Goal: Task Accomplishment & Management: Use online tool/utility

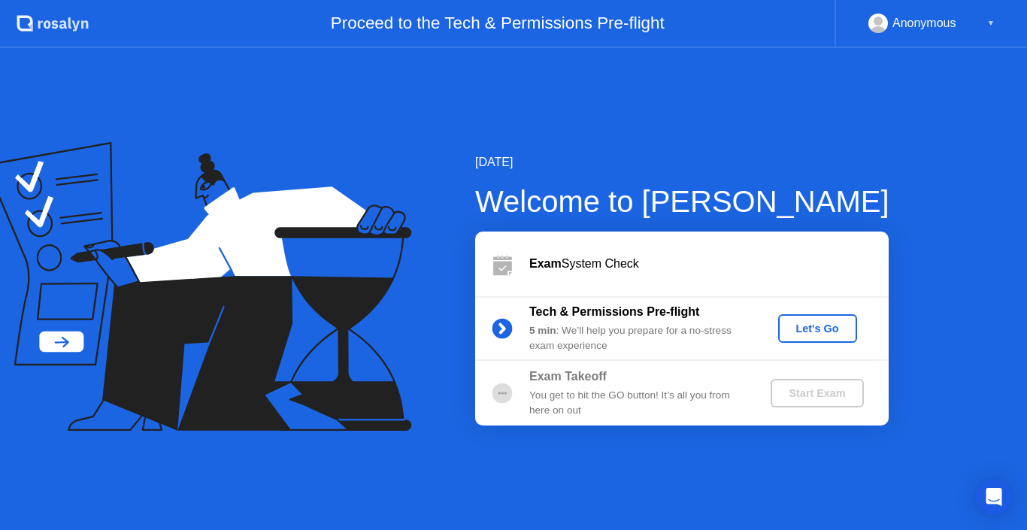
click at [829, 332] on div "Let's Go" at bounding box center [817, 329] width 67 height 12
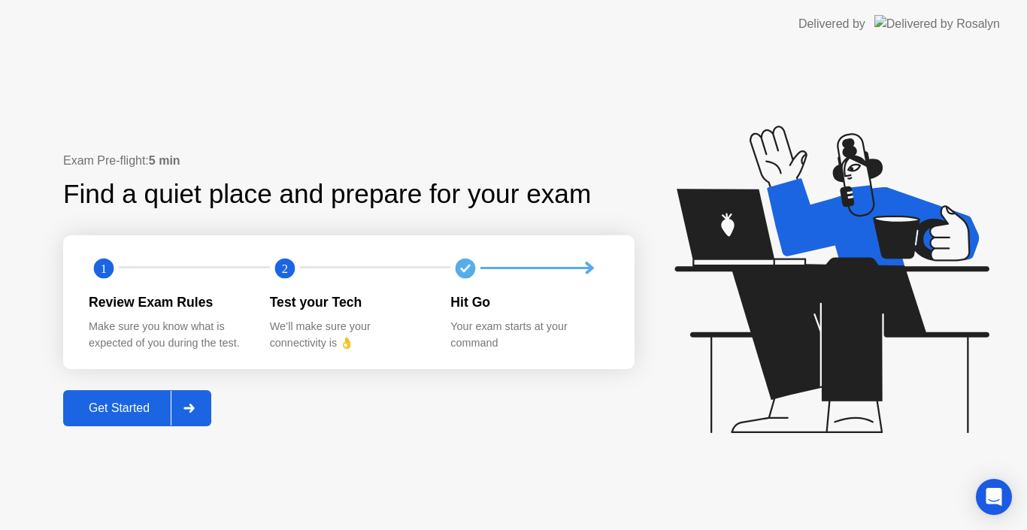
click at [207, 406] on div at bounding box center [189, 408] width 36 height 35
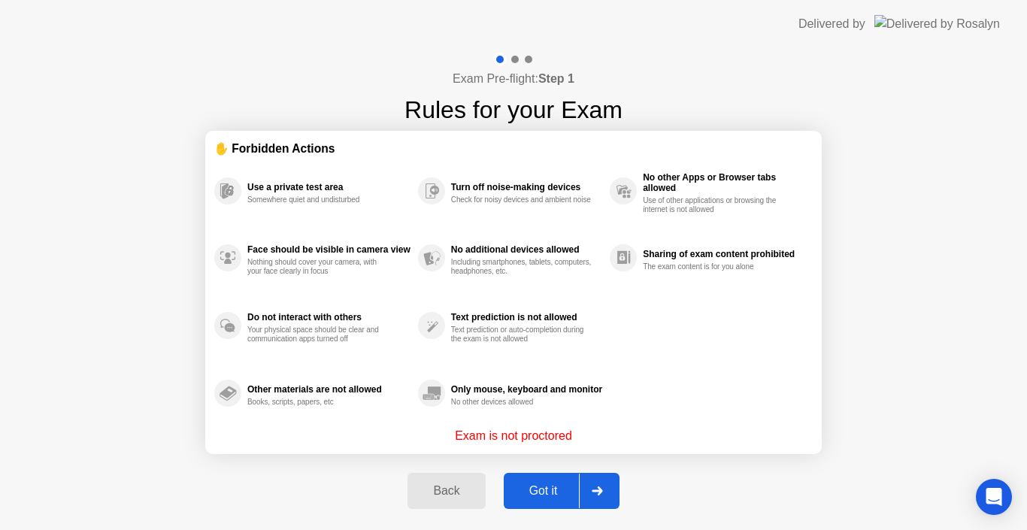
click at [563, 500] on button "Got it" at bounding box center [562, 491] width 116 height 36
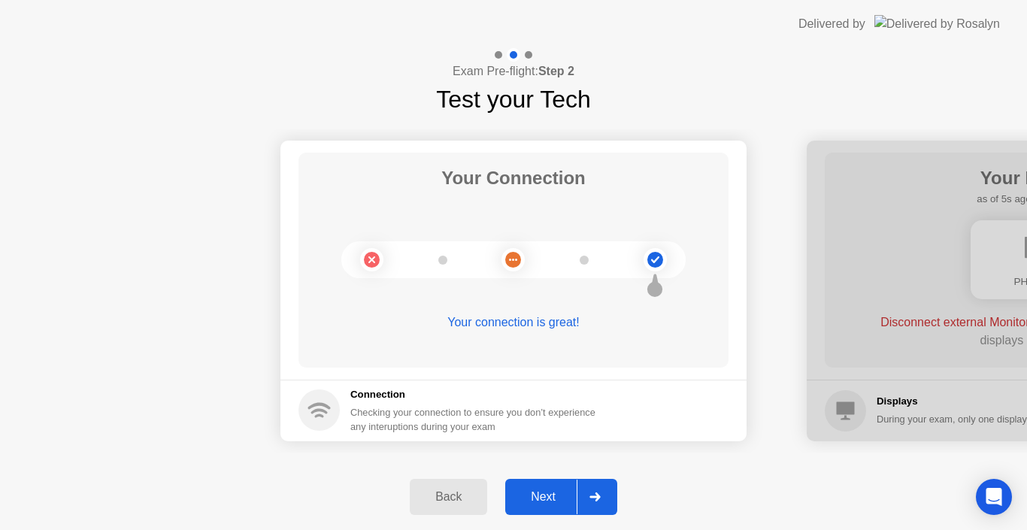
drag, startPoint x: 836, startPoint y: 230, endPoint x: 664, endPoint y: 423, distance: 257.8
click at [601, 502] on div at bounding box center [595, 497] width 36 height 35
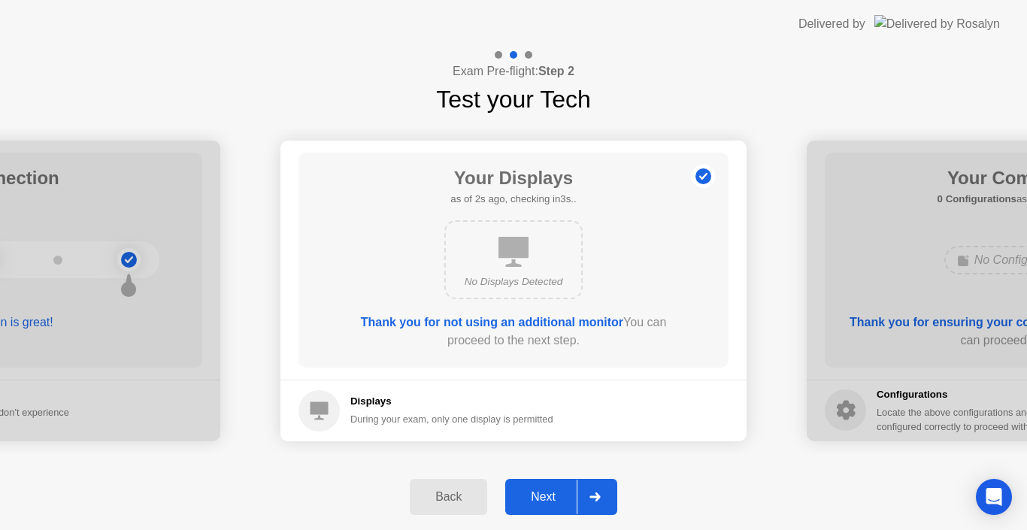
click at [562, 497] on div "Next" at bounding box center [543, 497] width 67 height 14
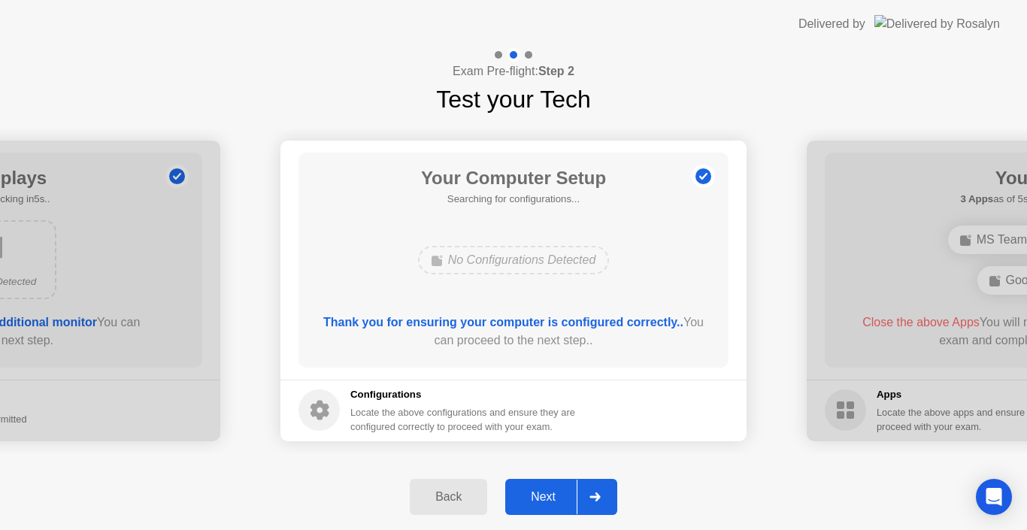
click at [541, 504] on div "Next" at bounding box center [543, 497] width 67 height 14
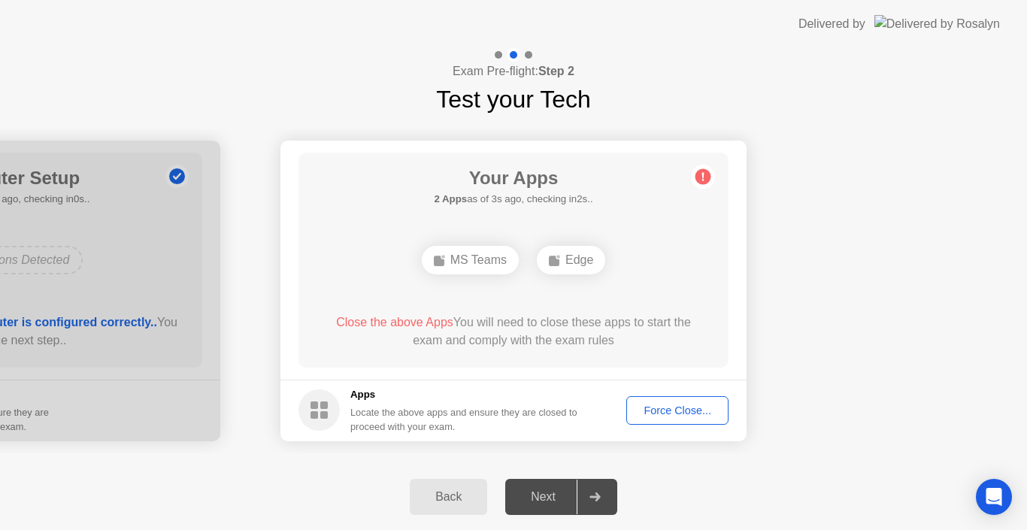
click at [565, 260] on div "Edge" at bounding box center [571, 260] width 68 height 29
click at [674, 416] on div "Force Close..." at bounding box center [678, 411] width 92 height 12
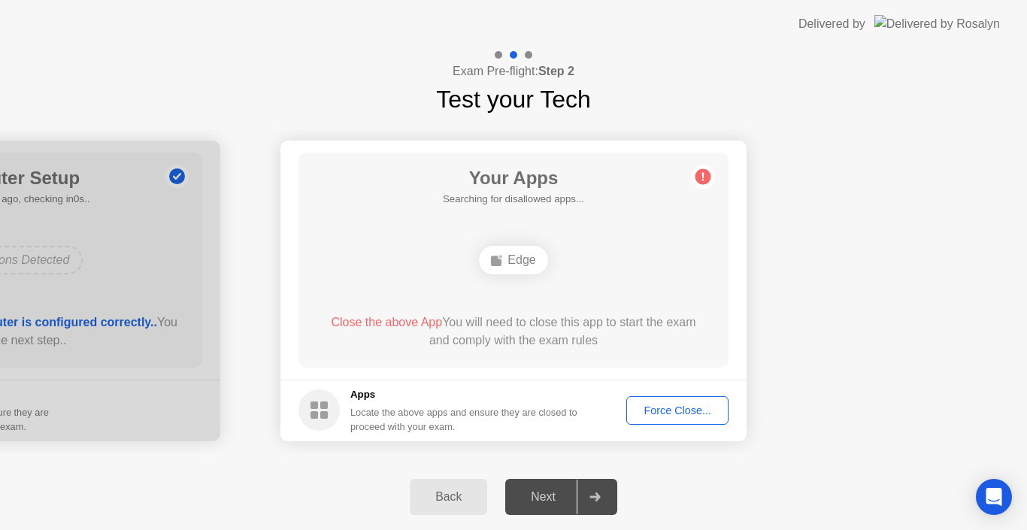
click at [706, 416] on div "Force Close..." at bounding box center [678, 411] width 92 height 12
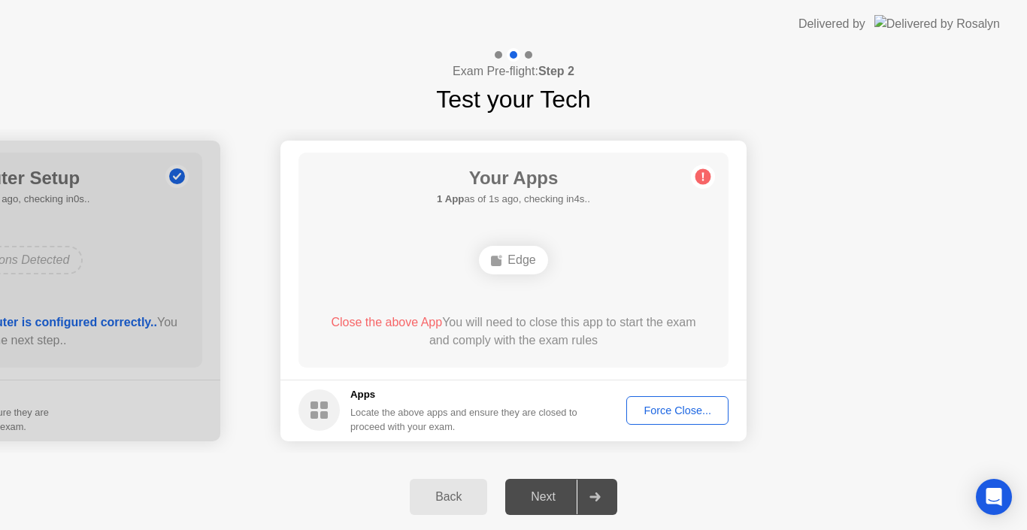
click at [700, 175] on circle at bounding box center [704, 176] width 16 height 16
click at [652, 417] on div "Force Close..." at bounding box center [678, 411] width 92 height 12
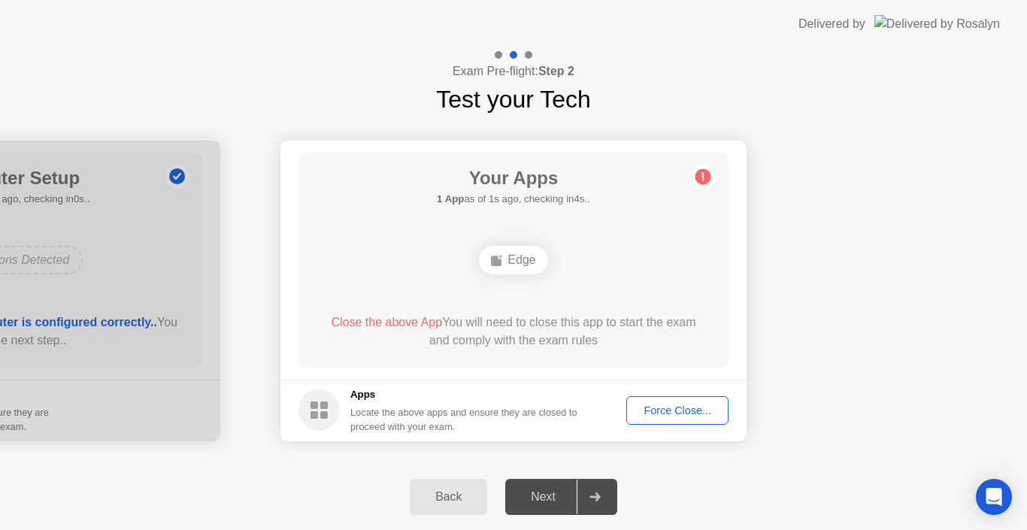
click at [527, 259] on div "Edge" at bounding box center [513, 260] width 68 height 29
click at [643, 405] on div "Force Close..." at bounding box center [678, 411] width 92 height 12
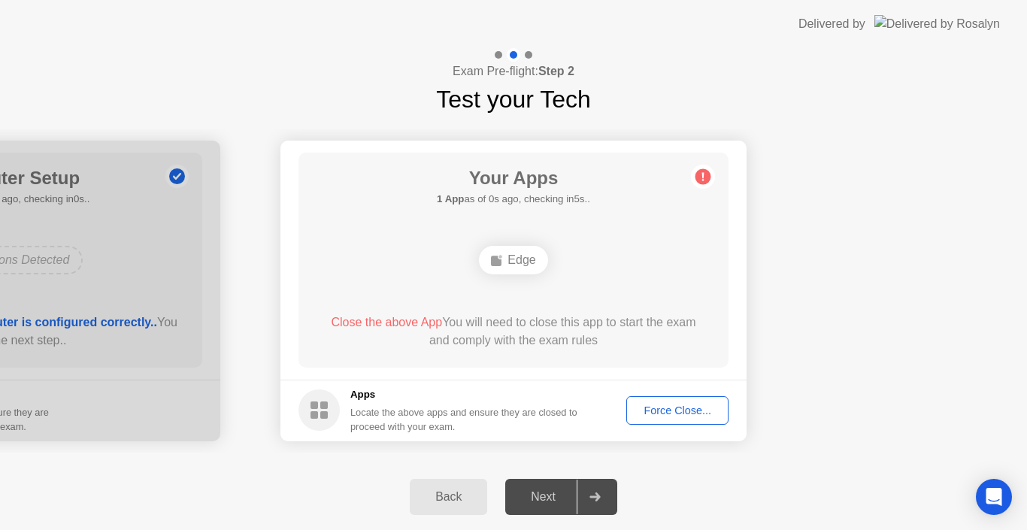
click at [703, 488] on div "Back Next" at bounding box center [513, 497] width 1027 height 66
click at [763, 92] on div "Exam Pre-flight: Step 2 Test your Tech" at bounding box center [513, 82] width 1027 height 69
click at [699, 405] on div "Force Close..." at bounding box center [678, 411] width 92 height 12
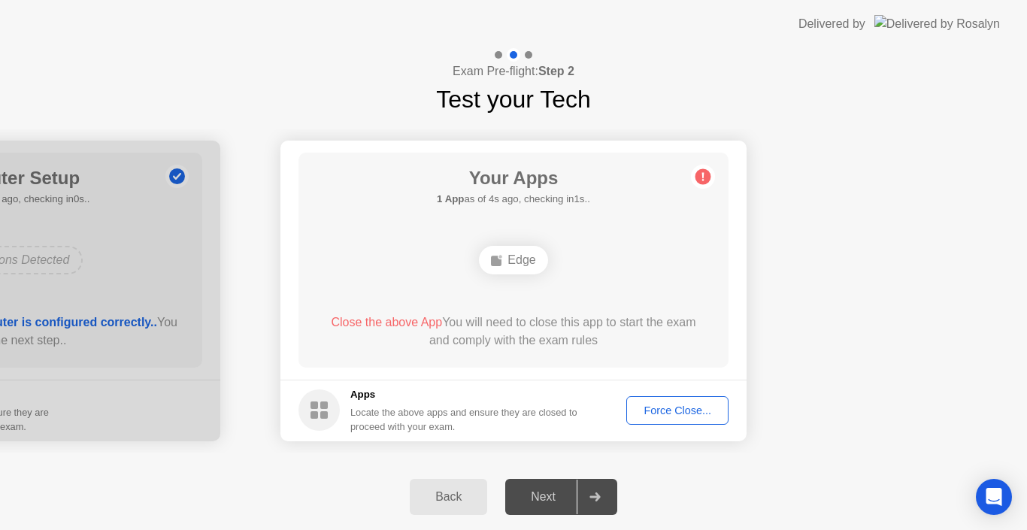
click at [689, 414] on div "Force Close..." at bounding box center [678, 411] width 92 height 12
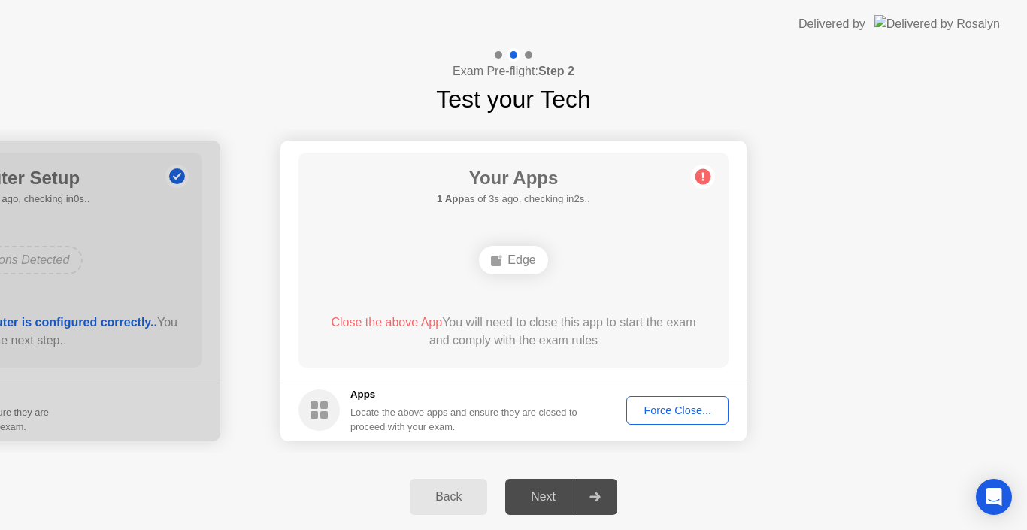
click at [442, 506] on button "Back" at bounding box center [448, 497] width 77 height 36
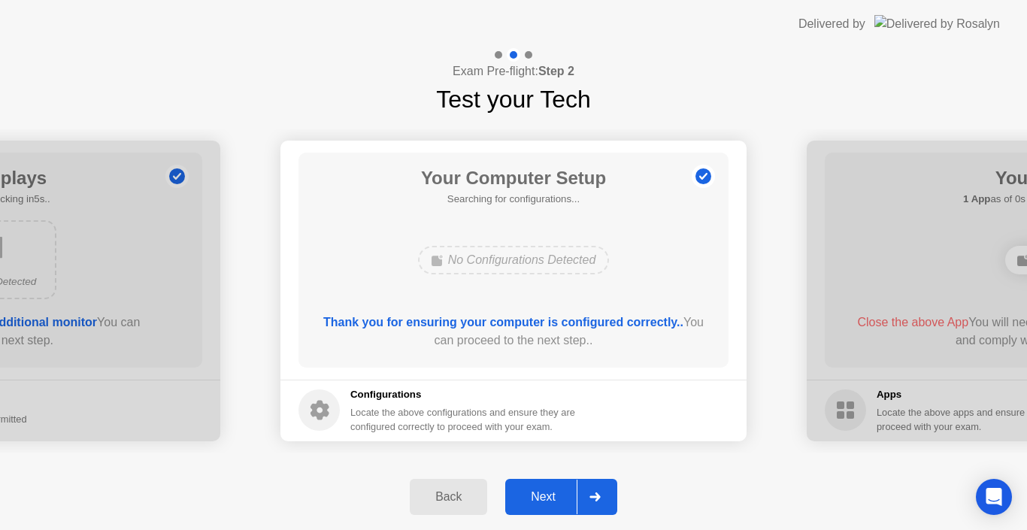
click at [552, 503] on div "Next" at bounding box center [543, 497] width 67 height 14
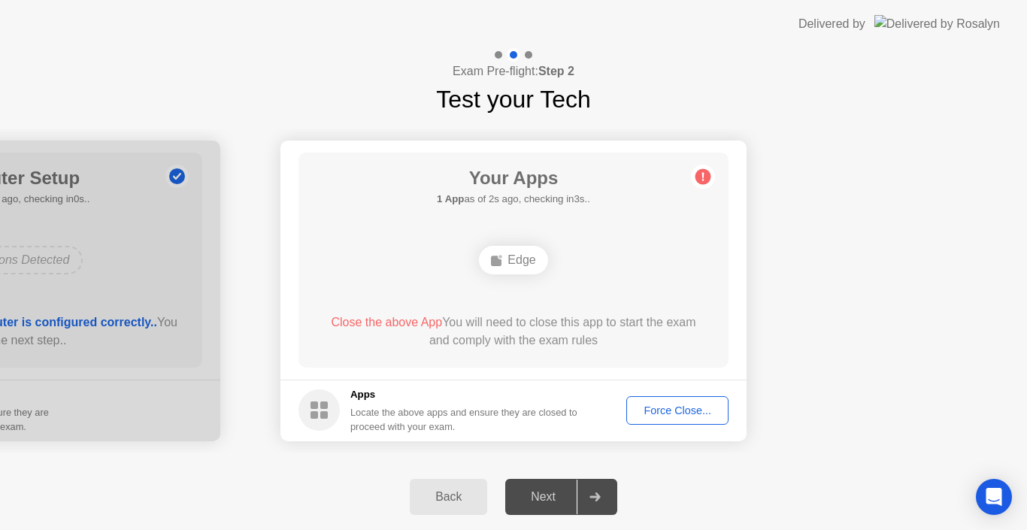
click at [450, 502] on div "Back" at bounding box center [448, 497] width 68 height 14
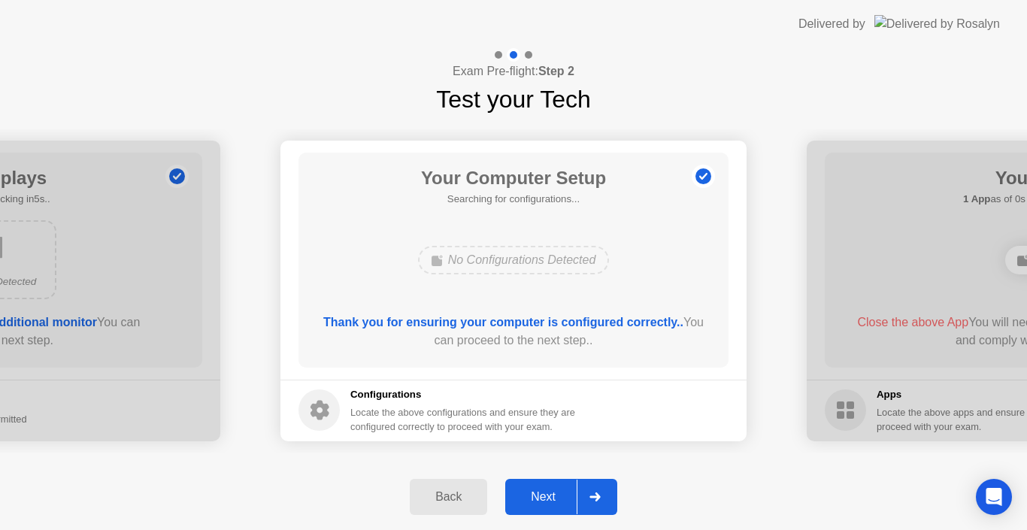
click at [605, 503] on div at bounding box center [595, 497] width 36 height 35
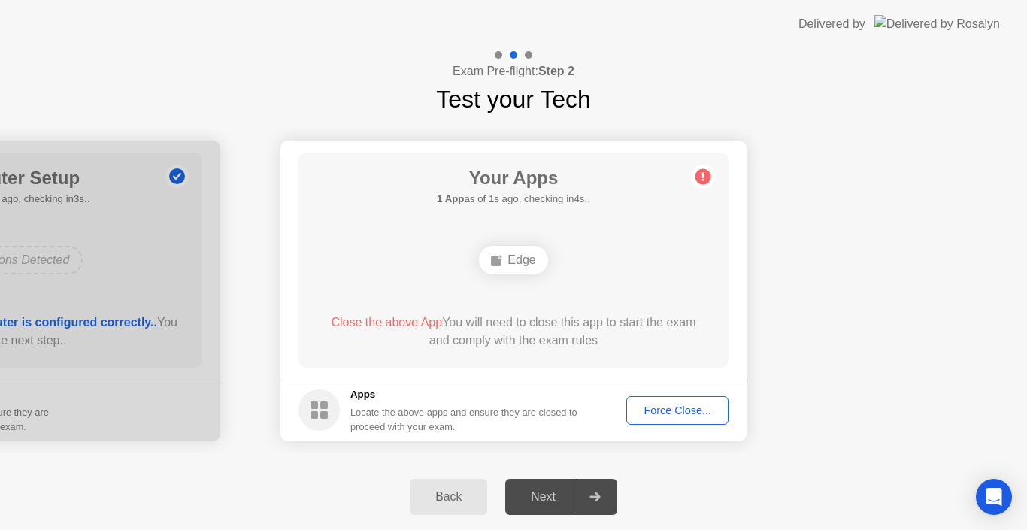
click at [691, 412] on div "Force Close..." at bounding box center [678, 411] width 92 height 12
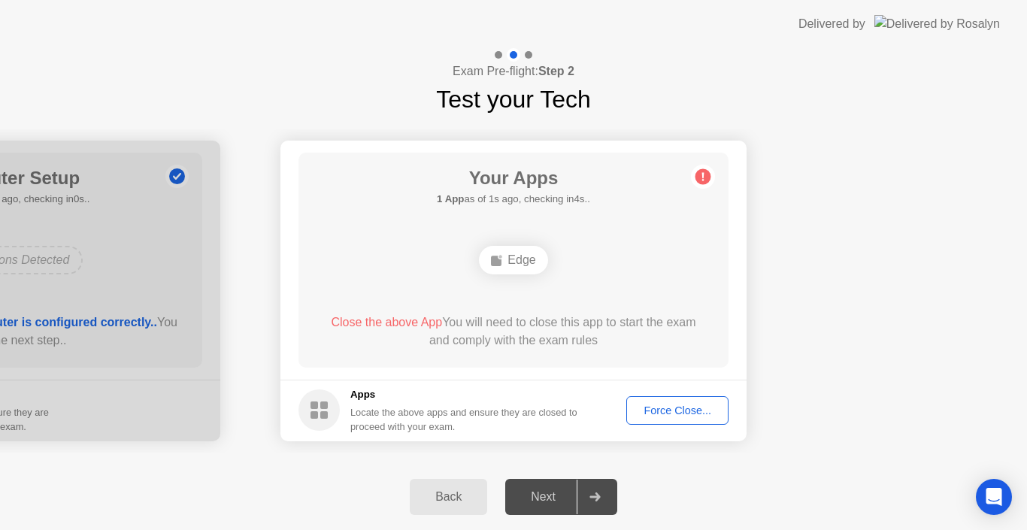
click at [605, 495] on div at bounding box center [595, 497] width 36 height 35
click at [558, 497] on div "Next" at bounding box center [543, 497] width 67 height 14
click at [657, 420] on button "Force Close..." at bounding box center [678, 410] width 102 height 29
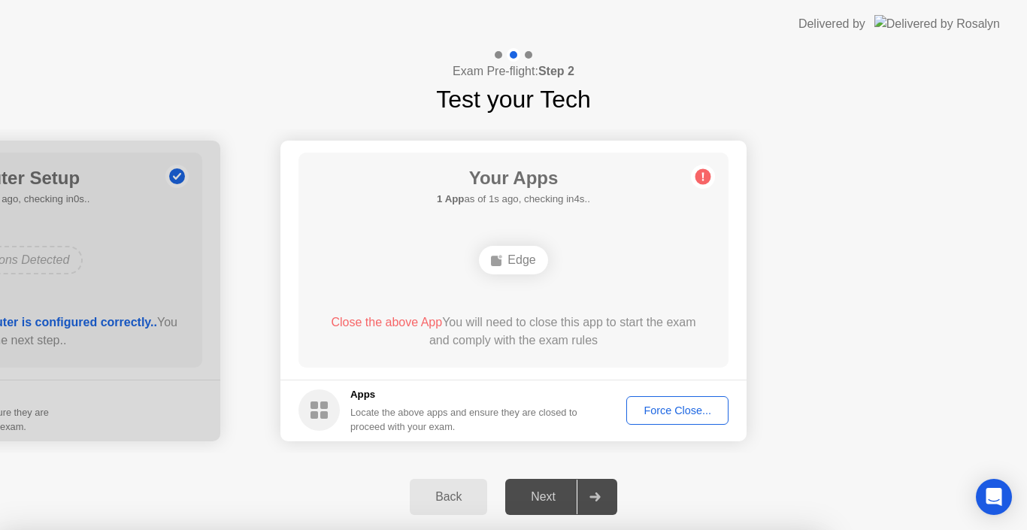
click at [799, 530] on div at bounding box center [513, 530] width 1027 height 0
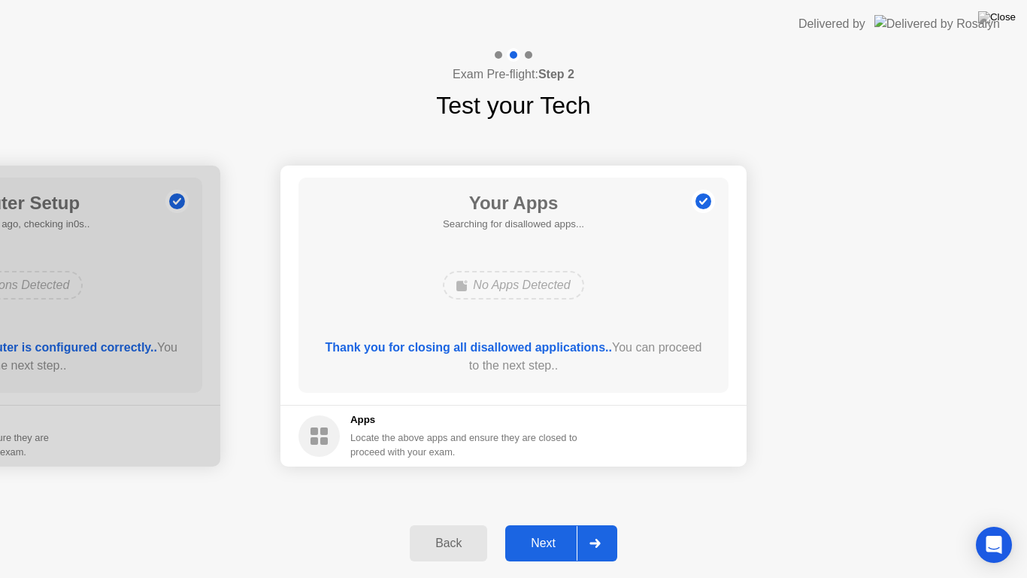
click at [551, 530] on div "Next" at bounding box center [543, 543] width 67 height 14
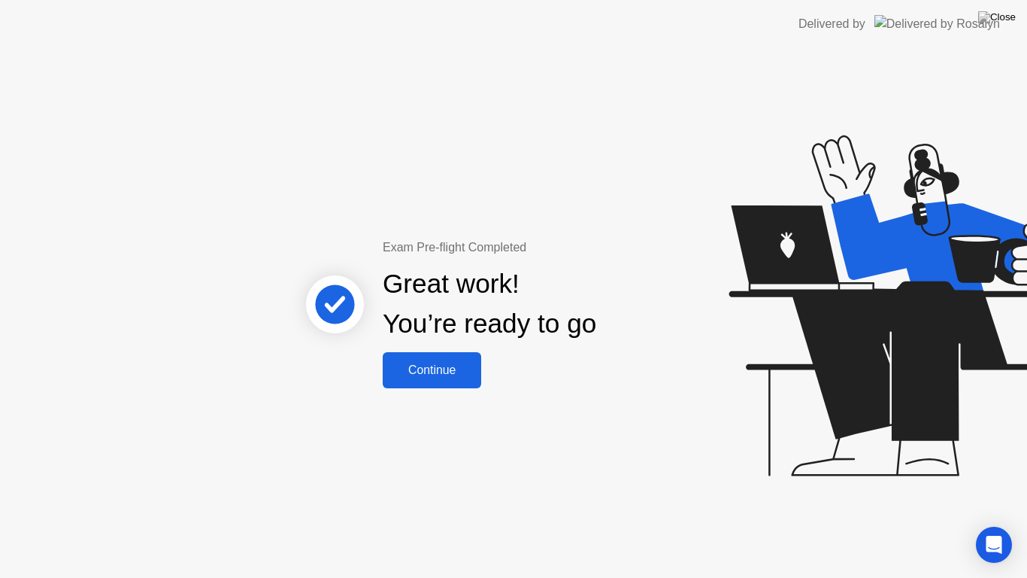
click at [455, 381] on button "Continue" at bounding box center [432, 370] width 99 height 36
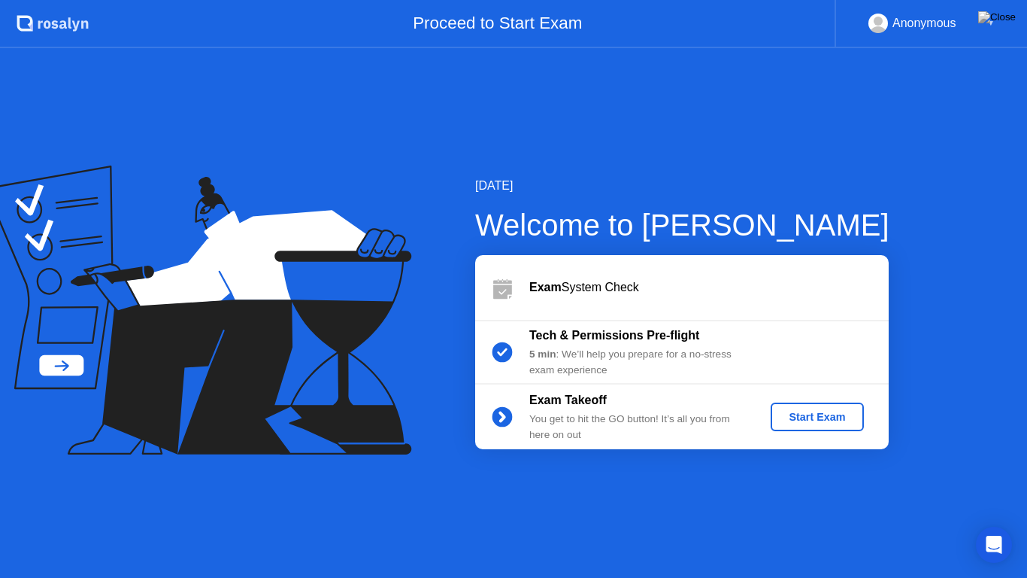
click at [981, 32] on div "Anonymous ▼" at bounding box center [932, 24] width 126 height 20
click at [815, 419] on div "Start Exam" at bounding box center [817, 417] width 80 height 12
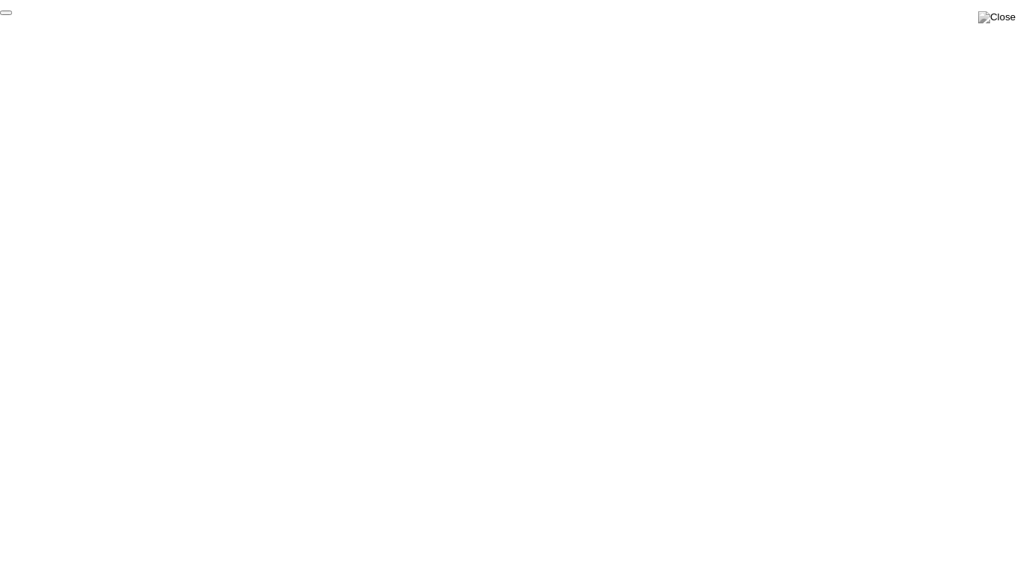
click div "End Proctoring Session"
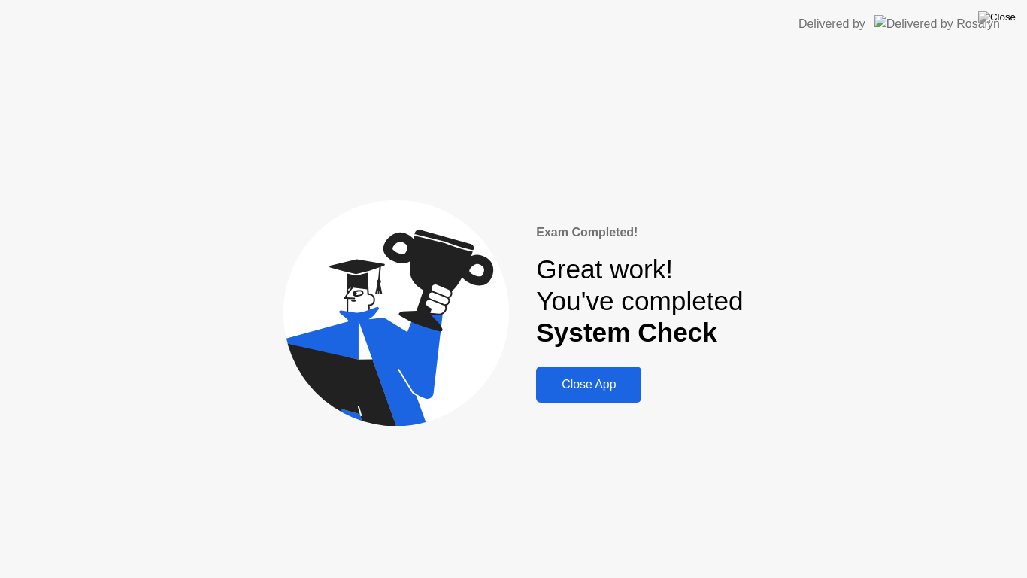
click at [630, 390] on div "Close App" at bounding box center [589, 385] width 96 height 14
